Goal: Transaction & Acquisition: Purchase product/service

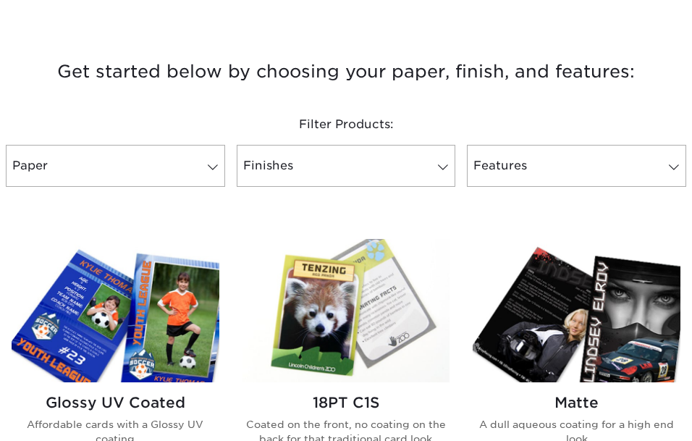
scroll to position [533, 0]
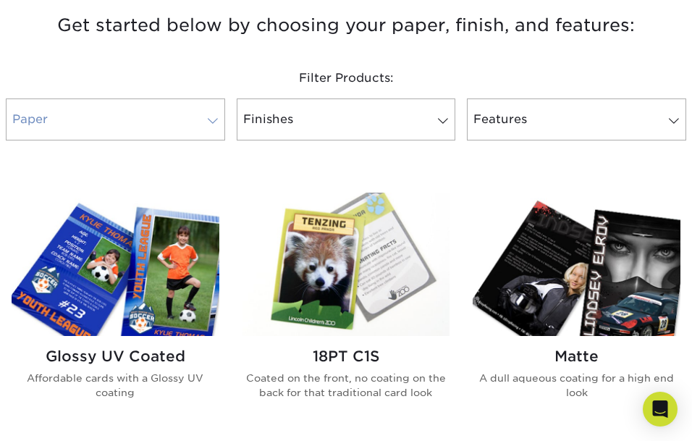
click at [162, 130] on link "Paper" at bounding box center [115, 119] width 219 height 42
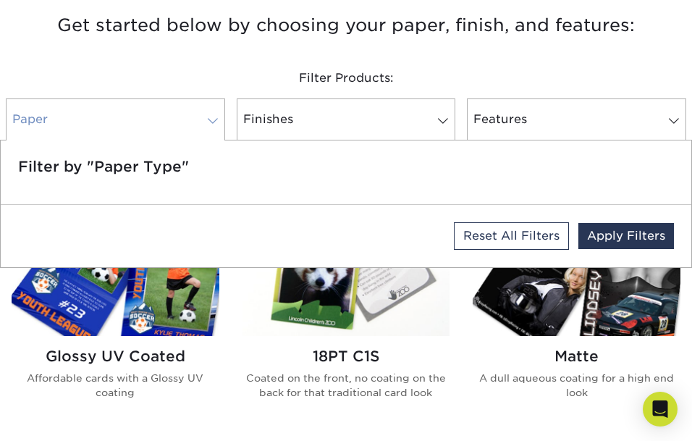
click at [196, 124] on link "Paper" at bounding box center [115, 119] width 219 height 42
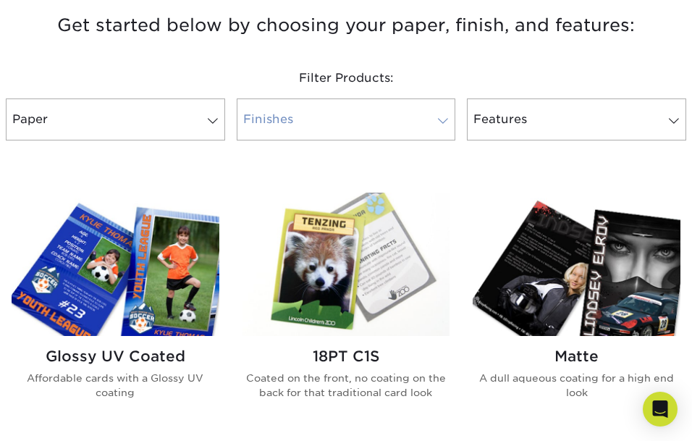
click at [263, 121] on link "Finishes" at bounding box center [346, 119] width 219 height 42
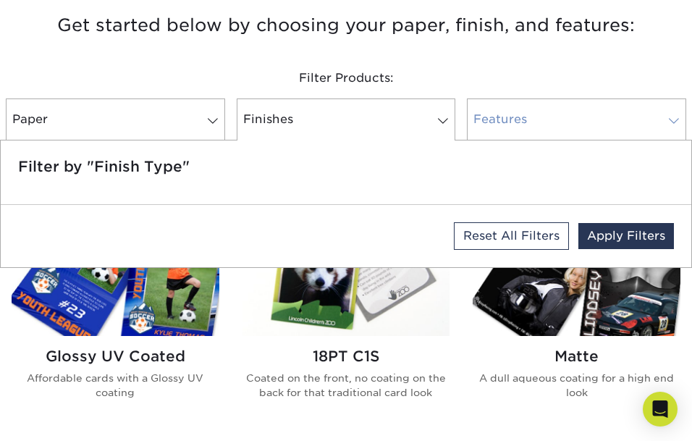
click at [530, 123] on link "Features" at bounding box center [576, 119] width 219 height 42
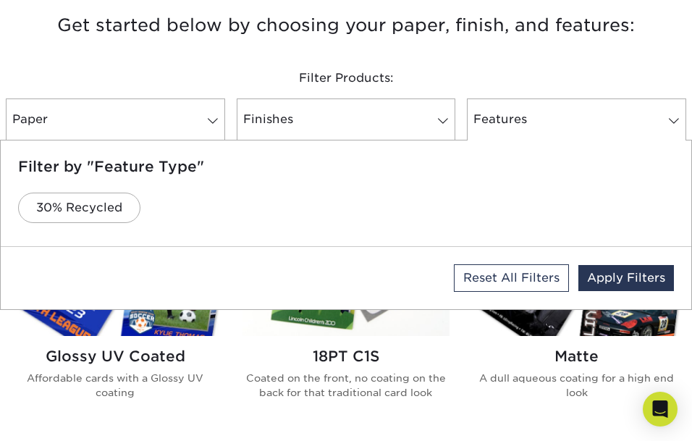
click at [462, 94] on div "Filter Products:" at bounding box center [346, 78] width 692 height 41
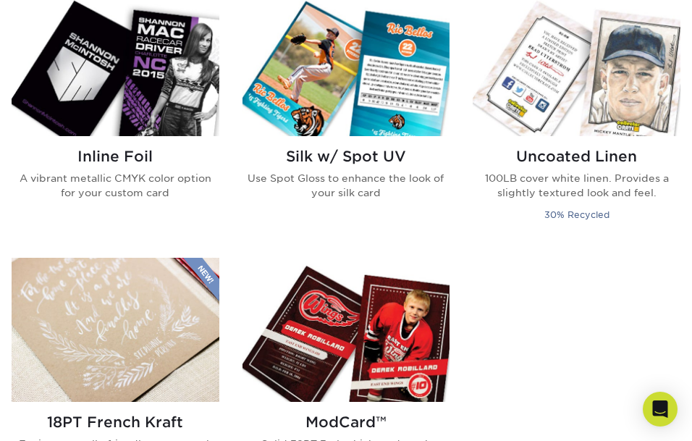
scroll to position [1146, 0]
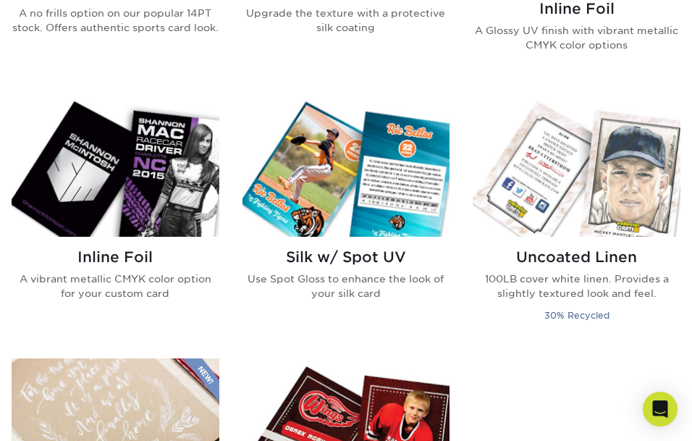
click at [161, 208] on img at bounding box center [116, 164] width 208 height 143
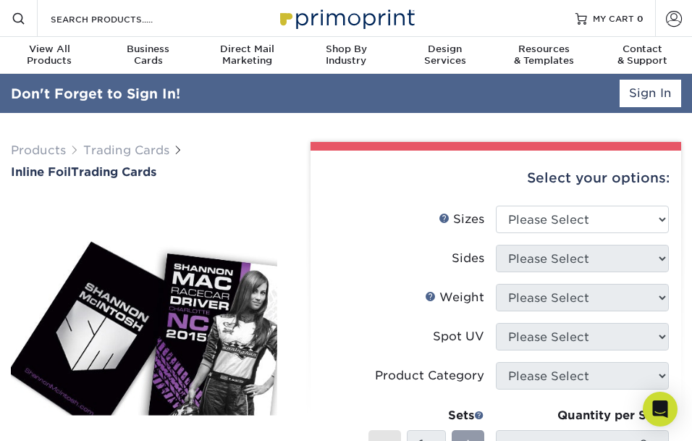
click at [587, 203] on div "Select your options:" at bounding box center [495, 178] width 347 height 55
click at [575, 219] on select "Please Select 2.5" x 3.5"" at bounding box center [582, 220] width 173 height 28
click at [496, 206] on select "Please Select 2.5" x 3.5"" at bounding box center [582, 220] width 173 height 28
click at [575, 220] on select "Please Select 2.5" x 3.5"" at bounding box center [582, 220] width 173 height 28
select select "2.50x3.50"
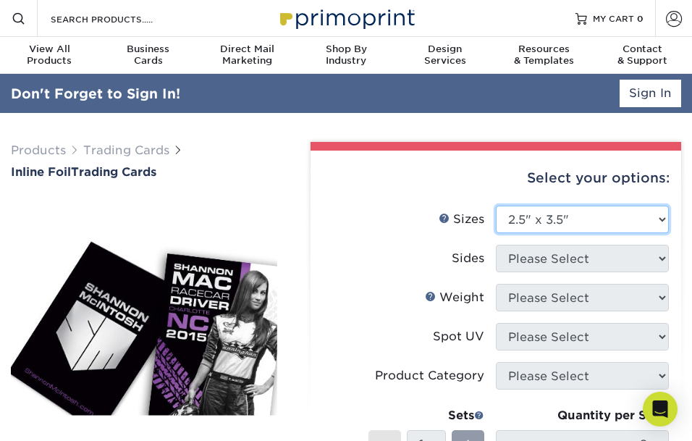
click at [496, 206] on select "Please Select 2.5" x 3.5"" at bounding box center [582, 220] width 173 height 28
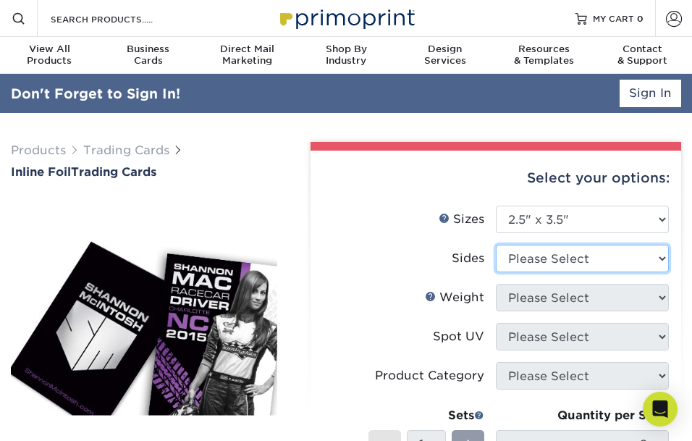
click at [562, 260] on select "Please Select Print Both Sides - Foil Back Only Print Both Sides - Foil Both Si…" at bounding box center [582, 259] width 173 height 28
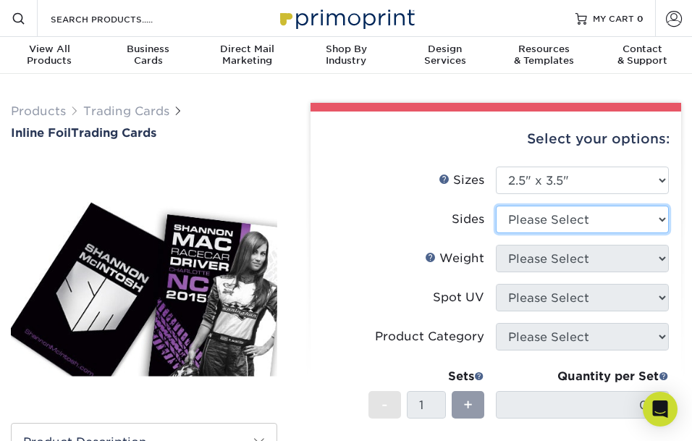
select select "34527644-b4fd-4ffb-9092-1318eefcd9d9"
click at [496, 206] on select "Please Select Print Both Sides - Foil Back Only Print Both Sides - Foil Both Si…" at bounding box center [582, 220] width 173 height 28
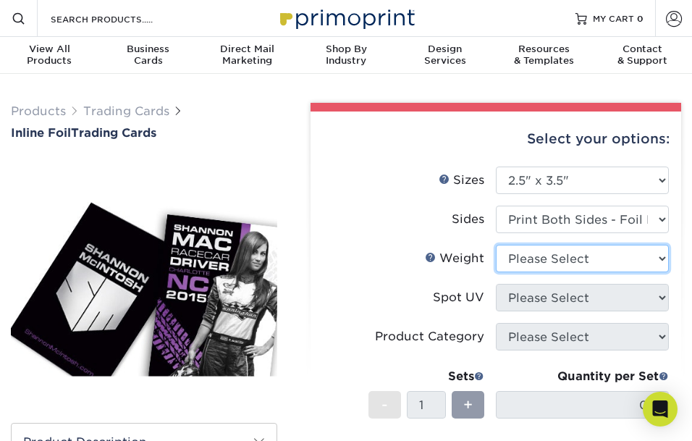
click at [569, 267] on select "Please Select 16PT" at bounding box center [582, 259] width 173 height 28
select select "16PT"
click at [496, 245] on select "Please Select 16PT" at bounding box center [582, 259] width 173 height 28
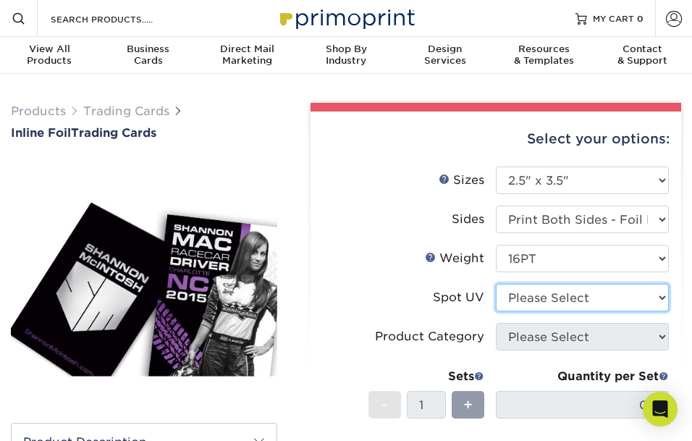
click at [555, 302] on select "Please Select No Spot UV Front and Back (Both Sides) Front Only Back Only" at bounding box center [582, 298] width 173 height 28
select select "0"
click at [496, 284] on select "Please Select No Spot UV Front and Back (Both Sides) Front Only Back Only" at bounding box center [582, 298] width 173 height 28
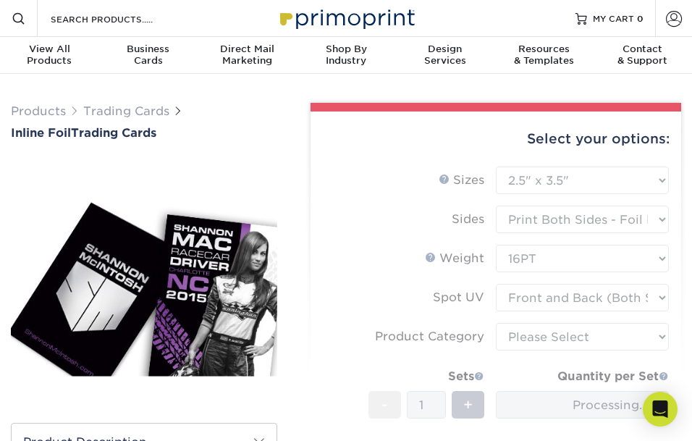
click at [549, 335] on form "Sizes Help Sizes Please Select 2.5" x 3.5" Sides Please Select 16PT - 1" at bounding box center [495, 349] width 347 height 364
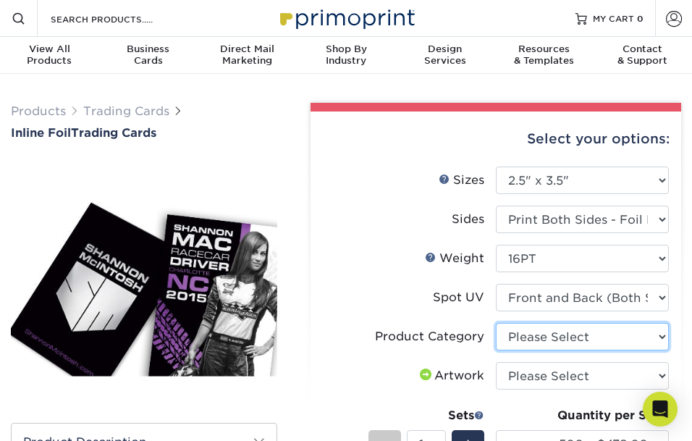
click at [553, 335] on select "Please Select Trading Cards" at bounding box center [582, 337] width 173 height 28
select select "c2f9bce9-36c2-409d-b101-c29d9d031e18"
click at [496, 323] on select "Please Select Trading Cards" at bounding box center [582, 337] width 173 height 28
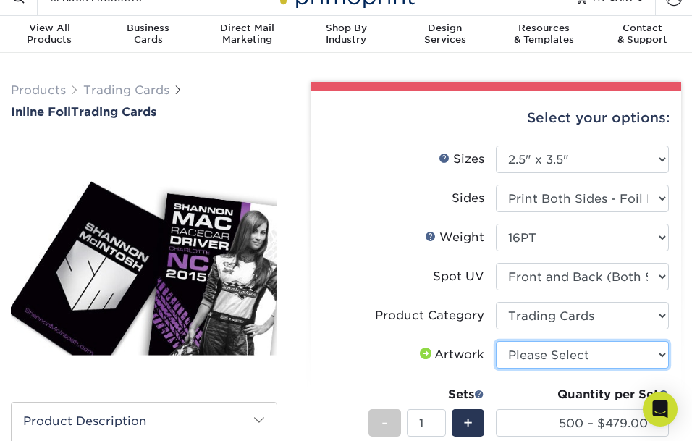
click at [550, 348] on select "Please Select I will upload files I need a design - $100" at bounding box center [582, 355] width 173 height 28
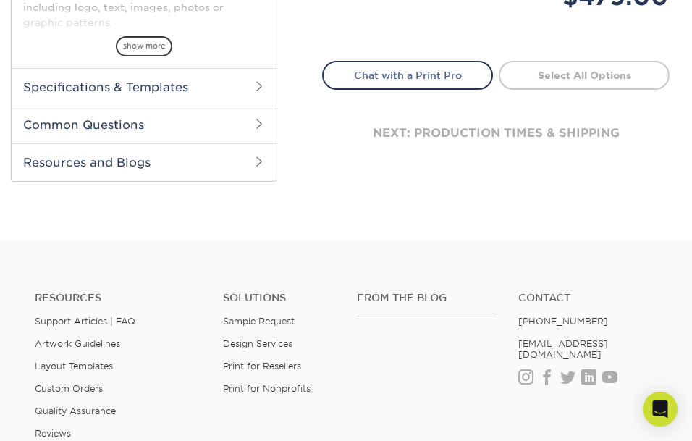
scroll to position [0, 0]
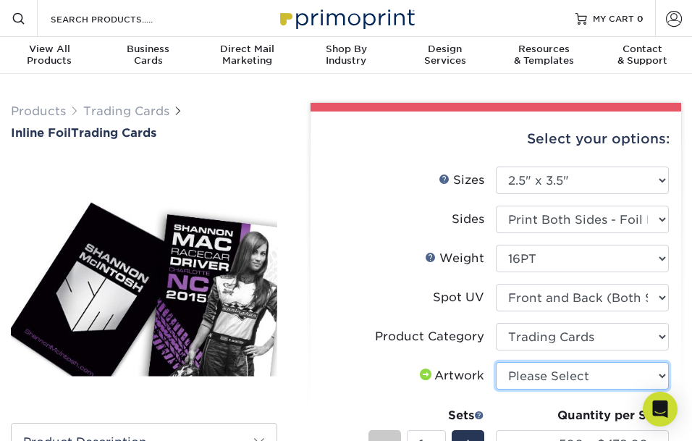
click at [268, 235] on img at bounding box center [144, 284] width 266 height 185
